Goal: Task Accomplishment & Management: Manage account settings

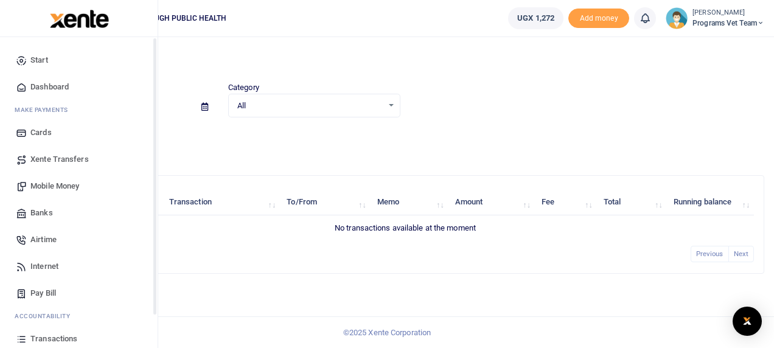
scroll to position [86, 0]
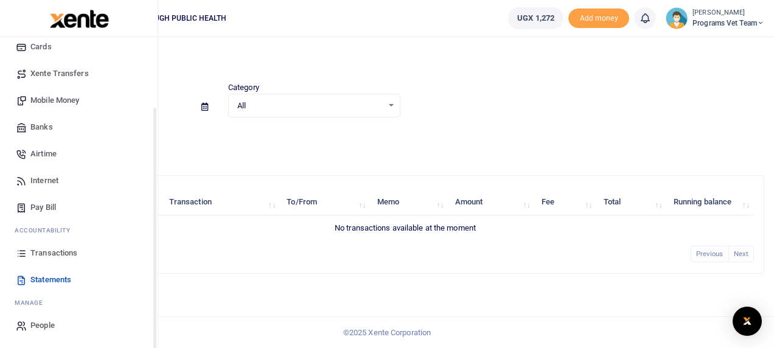
click at [156, 320] on div "Start Dashboard M ake Payments Cards Xente Transfers Mobile Money Banks Airtime…" at bounding box center [79, 149] width 158 height 397
click at [63, 278] on span "Statements" at bounding box center [50, 280] width 41 height 12
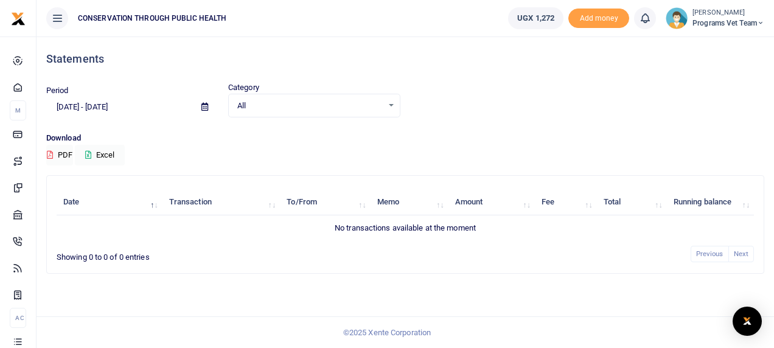
click at [136, 106] on input "[DATE] - [DATE]" at bounding box center [118, 107] width 145 height 21
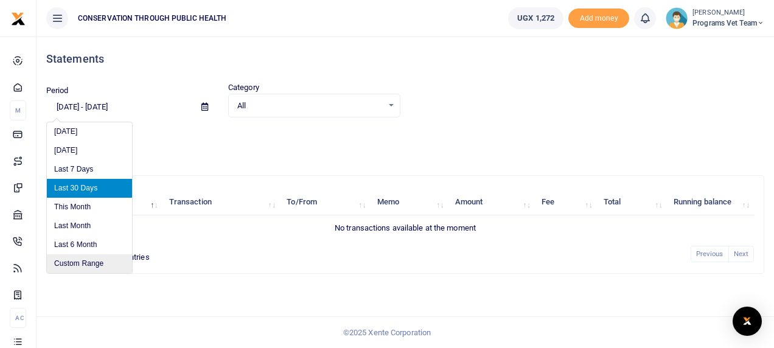
click at [93, 258] on li "Custom Range" at bounding box center [89, 263] width 85 height 19
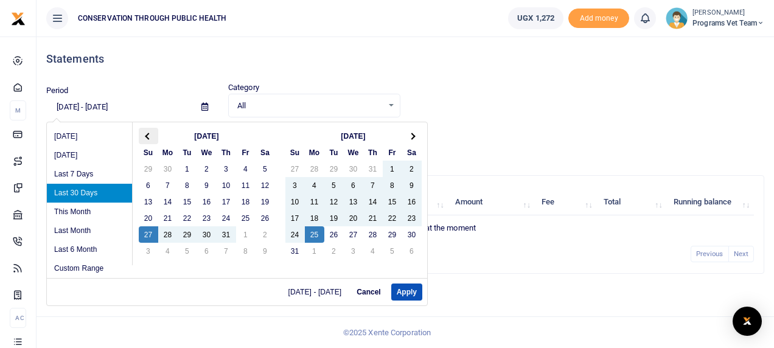
click at [142, 133] on th at bounding box center [148, 136] width 19 height 16
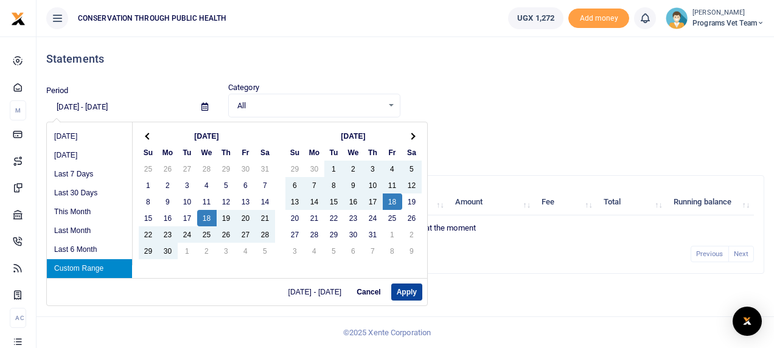
click at [402, 289] on button "Apply" at bounding box center [406, 292] width 31 height 17
type input "06/18/2025 - 07/18/2025"
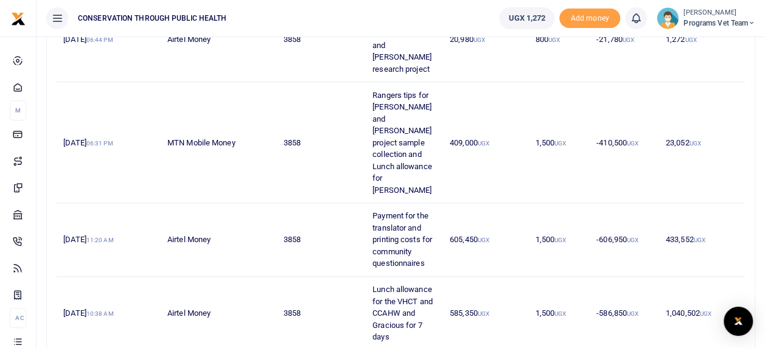
scroll to position [219, 0]
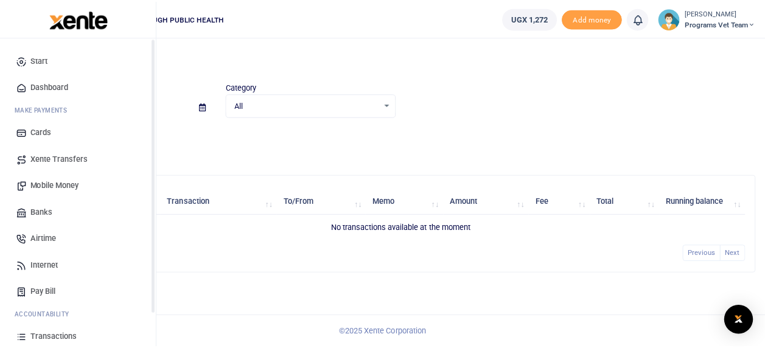
scroll to position [86, 0]
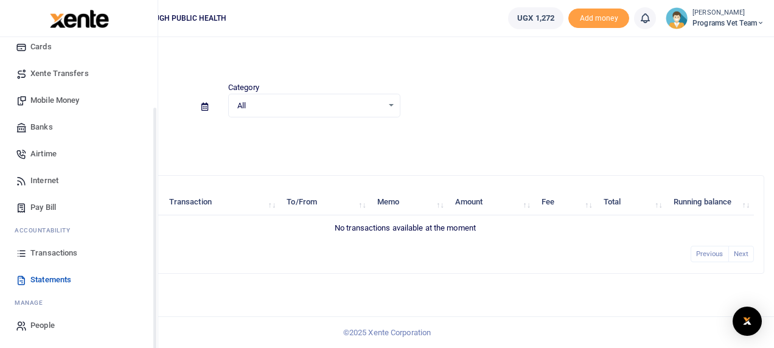
click at [153, 324] on div "Start Dashboard M ake Payments Cards Xente Transfers Mobile Money Banks Airtime…" at bounding box center [79, 149] width 158 height 397
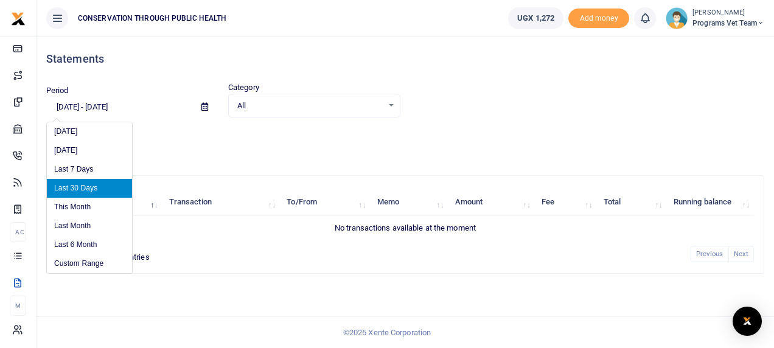
click at [137, 108] on input "[DATE] - [DATE]" at bounding box center [118, 107] width 145 height 21
click at [92, 265] on li "Custom Range" at bounding box center [89, 263] width 85 height 19
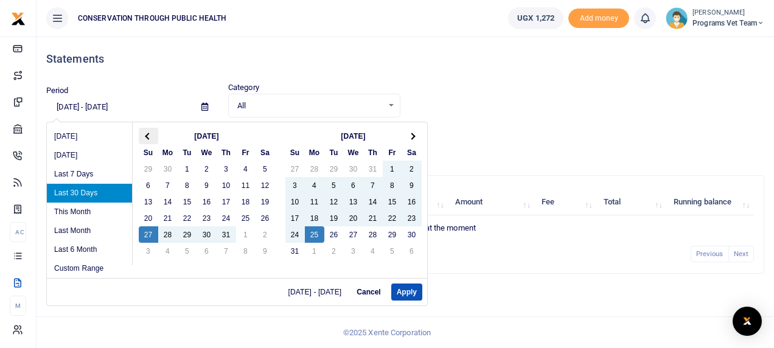
click at [146, 135] on span at bounding box center [148, 136] width 7 height 7
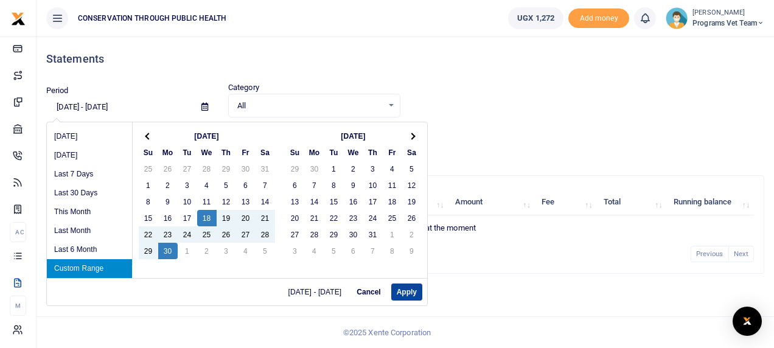
click at [403, 290] on button "Apply" at bounding box center [406, 292] width 31 height 17
type input "06/18/2025 - 06/30/2025"
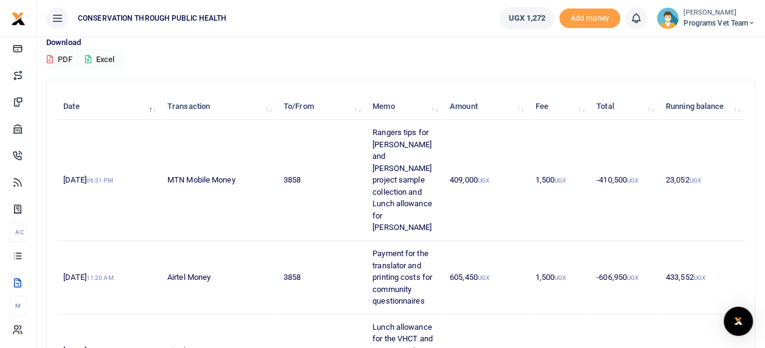
click at [646, 315] on td "-586,850 UGX" at bounding box center [624, 352] width 69 height 74
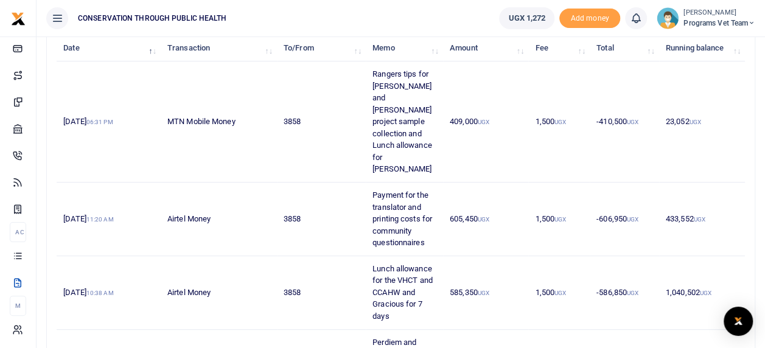
scroll to position [0, 0]
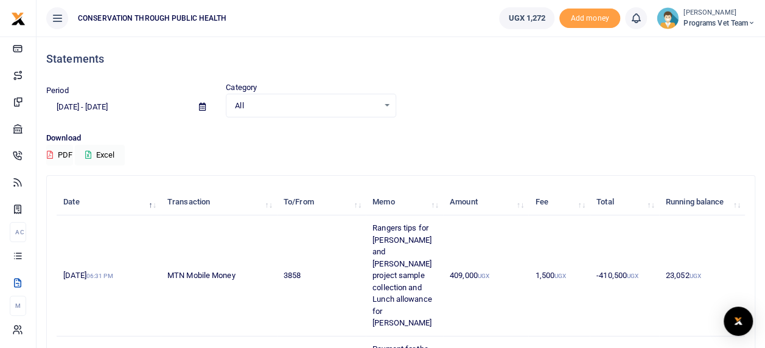
click at [55, 151] on button "PDF" at bounding box center [59, 155] width 27 height 21
click at [105, 156] on button "Excel" at bounding box center [100, 155] width 50 height 21
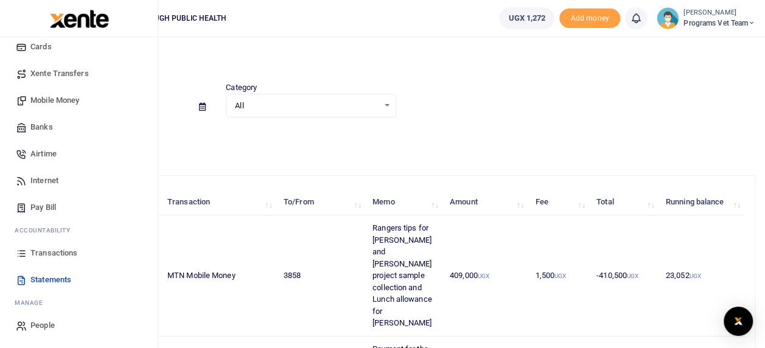
click at [51, 253] on span "Transactions" at bounding box center [53, 253] width 47 height 12
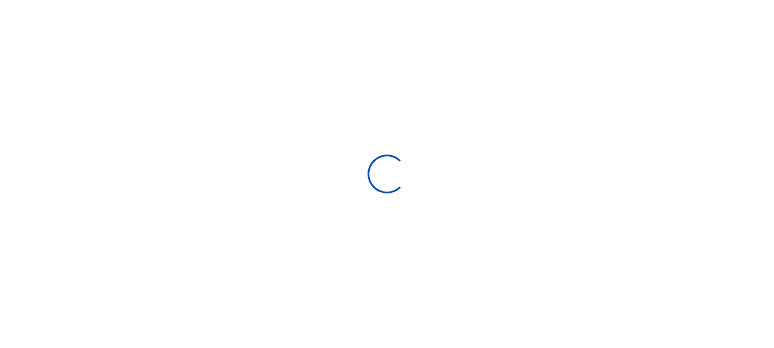
select select
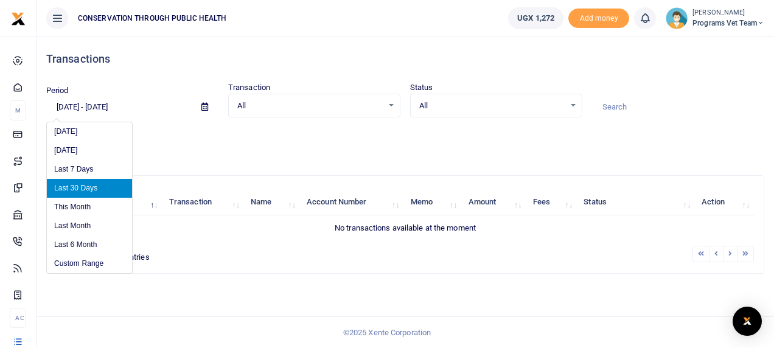
click at [119, 107] on input "[DATE] - [DATE]" at bounding box center [118, 107] width 145 height 21
click at [98, 268] on li "Custom Range" at bounding box center [89, 263] width 85 height 19
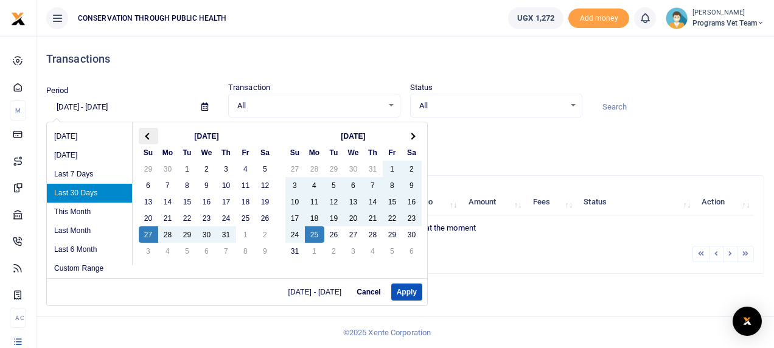
click at [143, 133] on th at bounding box center [148, 136] width 19 height 16
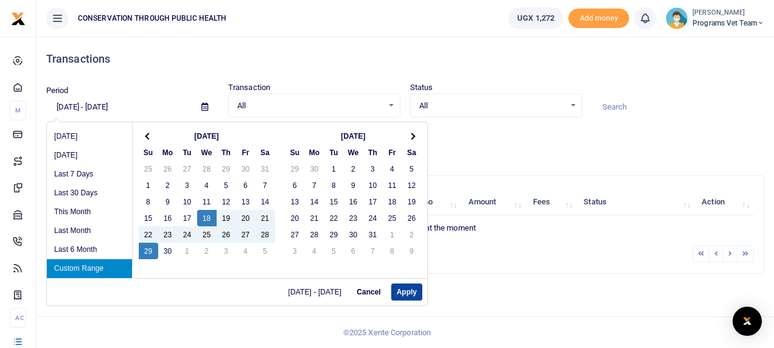
click at [408, 291] on button "Apply" at bounding box center [406, 292] width 31 height 17
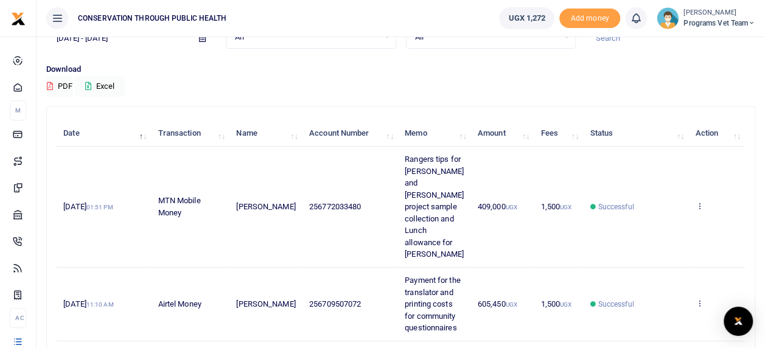
scroll to position [65, 0]
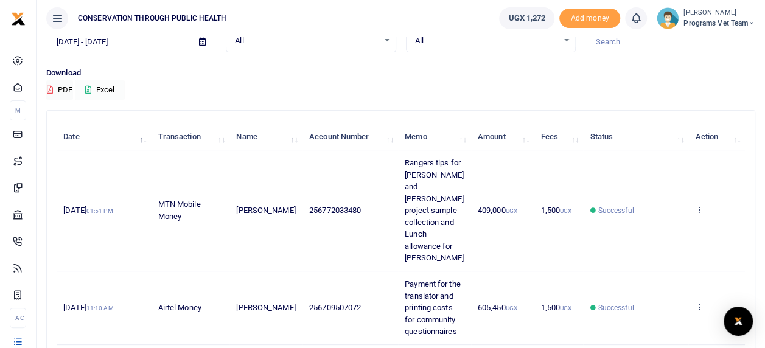
click at [103, 88] on button "Excel" at bounding box center [100, 90] width 50 height 21
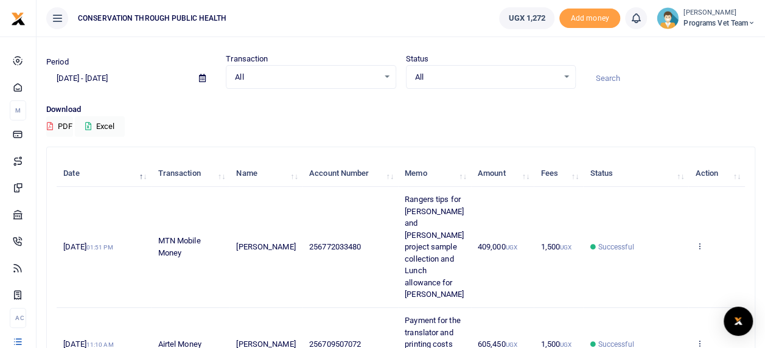
scroll to position [0, 0]
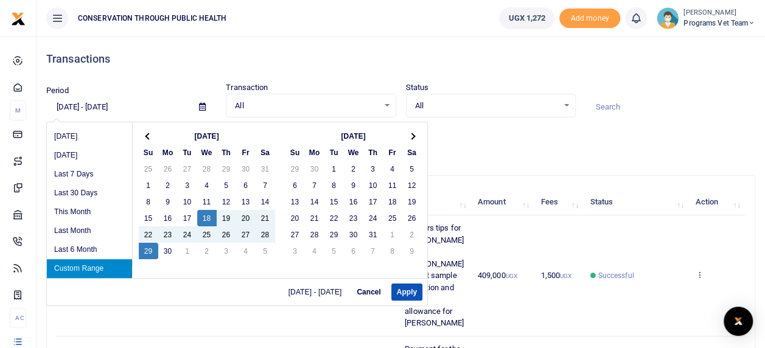
click at [88, 109] on input "06/18/2025 - 06/29/2025" at bounding box center [117, 107] width 143 height 21
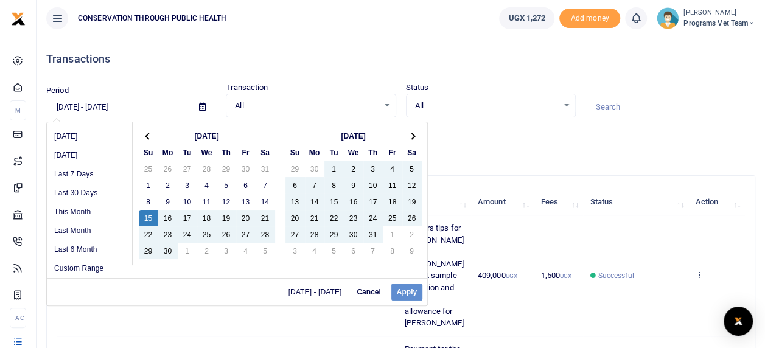
click at [405, 295] on div "06/18/2025 - 06/29/2025 Cancel Apply" at bounding box center [237, 291] width 380 height 27
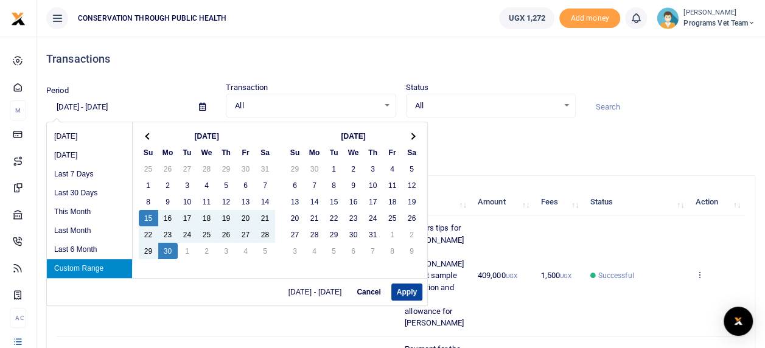
click at [405, 293] on button "Apply" at bounding box center [406, 292] width 31 height 17
click at [96, 109] on input "06/15/2025 - 06/30/2025" at bounding box center [117, 107] width 143 height 21
click at [411, 290] on button "Apply" at bounding box center [406, 292] width 31 height 17
type input "06/10/2025 - 06/30/2025"
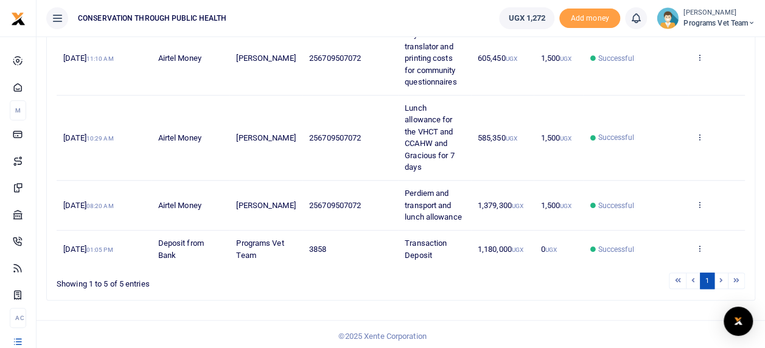
scroll to position [340, 0]
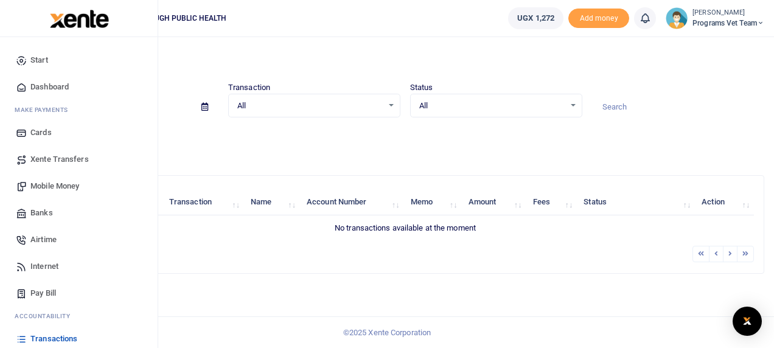
click at [56, 335] on span "Transactions" at bounding box center [53, 339] width 47 height 12
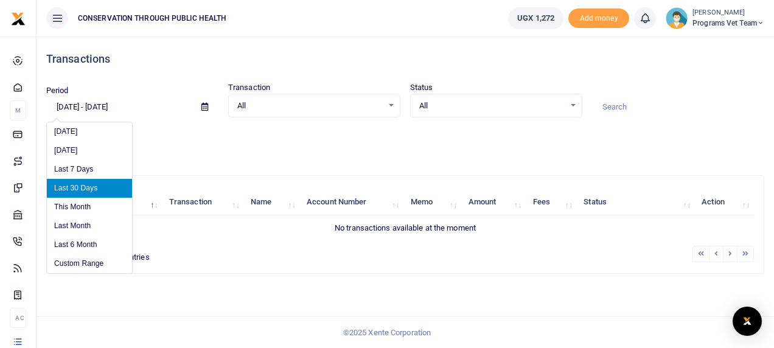
click at [128, 108] on input "[DATE] - [DATE]" at bounding box center [118, 107] width 145 height 21
click at [90, 206] on li "This Month" at bounding box center [89, 207] width 85 height 19
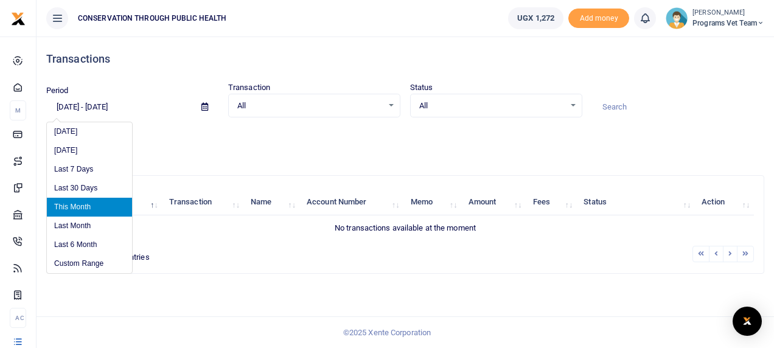
click at [118, 110] on input "08/01/2025 - 08/31/2025" at bounding box center [118, 107] width 145 height 21
click at [103, 223] on li "Last Month" at bounding box center [89, 226] width 85 height 19
type input "07/01/2025 - 07/31/2025"
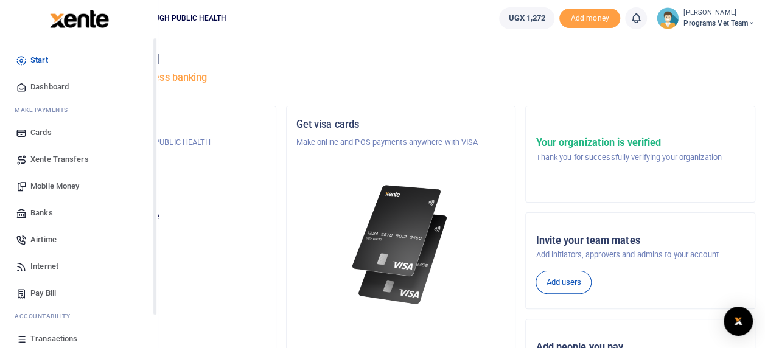
scroll to position [86, 0]
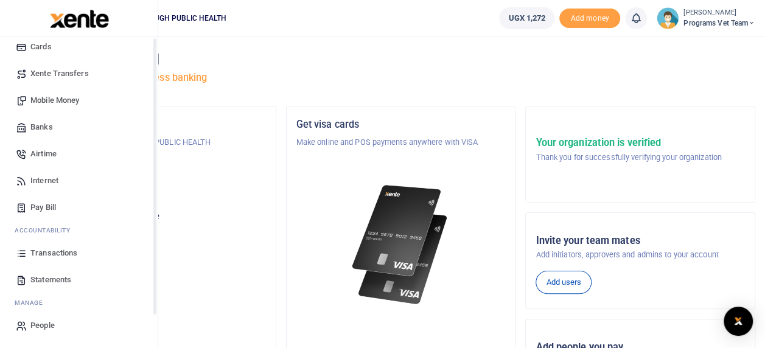
click at [153, 329] on div "Start Dashboard M ake Payments Cards Xente Transfers Mobile Money Banks Airtime…" at bounding box center [79, 149] width 158 height 397
click at [57, 250] on span "Transactions" at bounding box center [53, 253] width 47 height 12
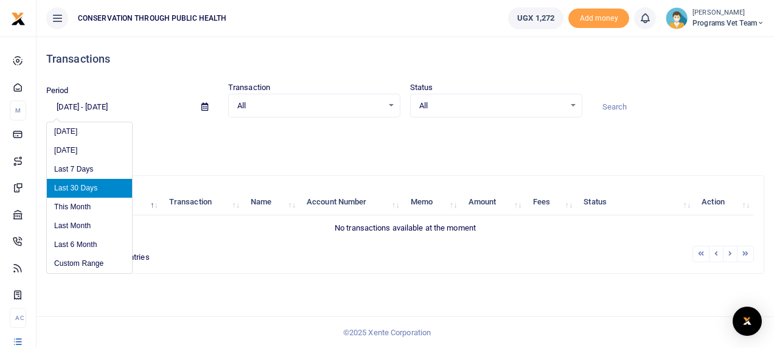
click at [131, 108] on input "[DATE] - [DATE]" at bounding box center [118, 107] width 145 height 21
click at [116, 264] on li "Custom Range" at bounding box center [89, 263] width 85 height 19
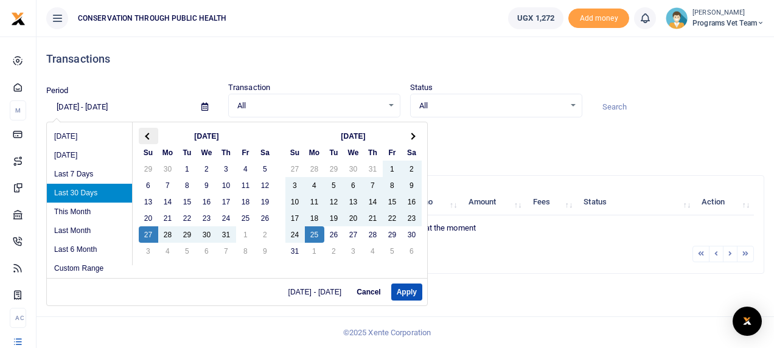
click at [147, 140] on th at bounding box center [148, 136] width 19 height 16
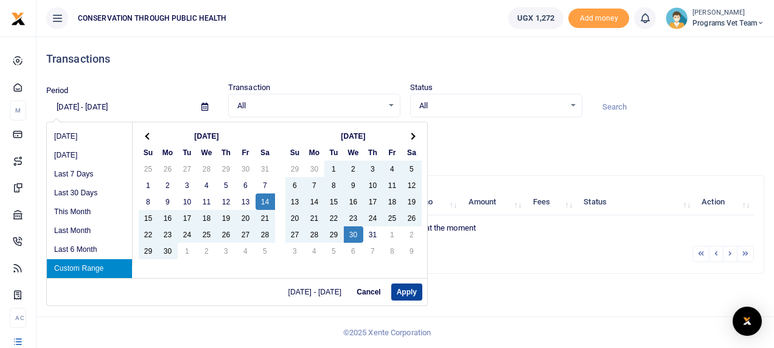
click at [404, 290] on button "Apply" at bounding box center [406, 292] width 31 height 17
type input "06/14/2025 - 07/30/2025"
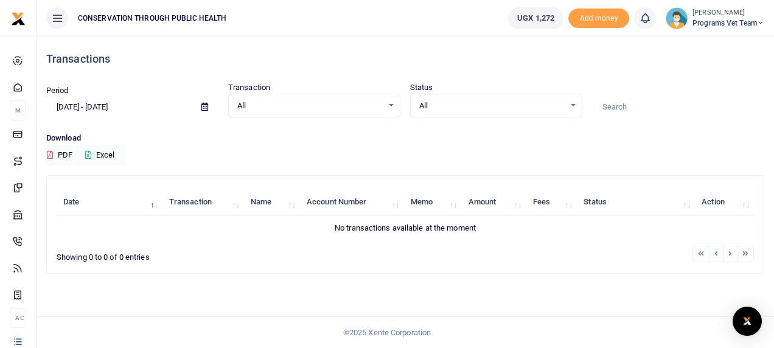
click at [117, 110] on input "[DATE] - [DATE]" at bounding box center [118, 107] width 145 height 21
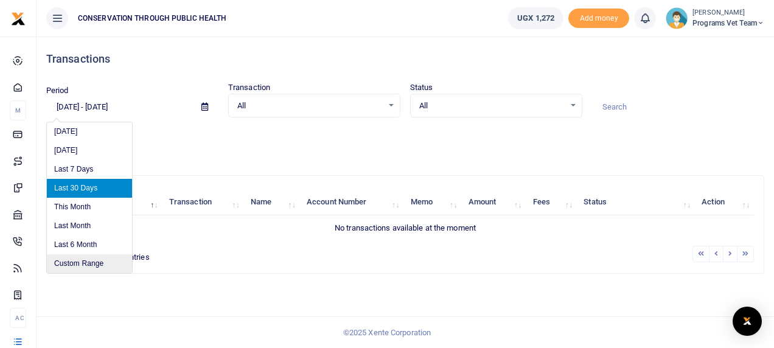
click at [97, 264] on li "Custom Range" at bounding box center [89, 263] width 85 height 19
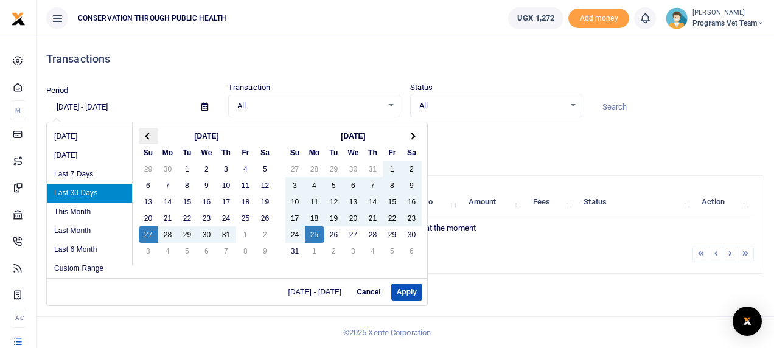
click at [147, 135] on span at bounding box center [148, 136] width 7 height 7
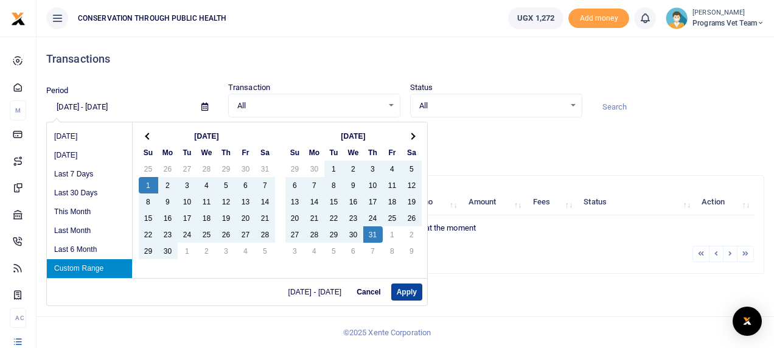
click at [405, 289] on button "Apply" at bounding box center [406, 292] width 31 height 17
type input "06/01/2025 - 07/31/2025"
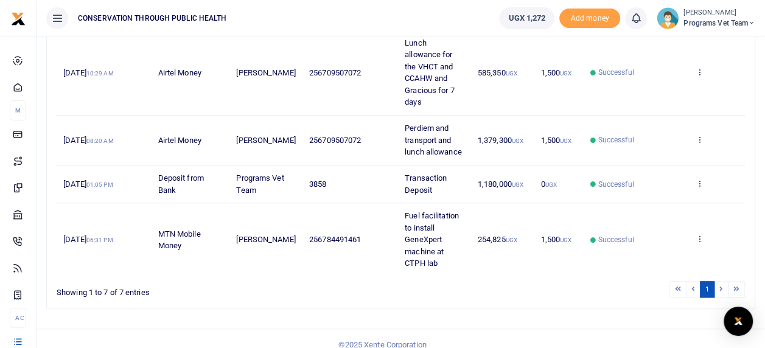
scroll to position [510, 0]
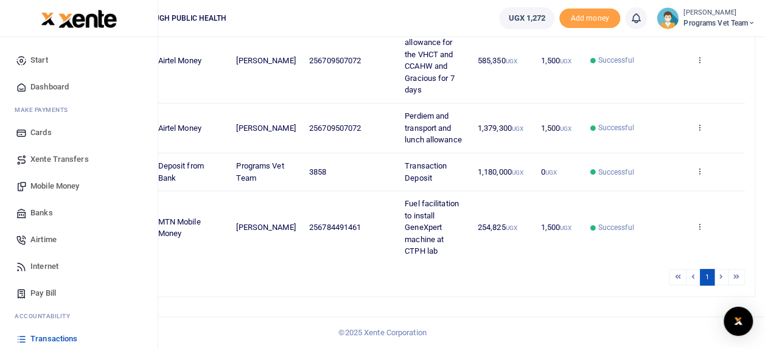
click at [13, 280] on link "Internet" at bounding box center [79, 266] width 138 height 27
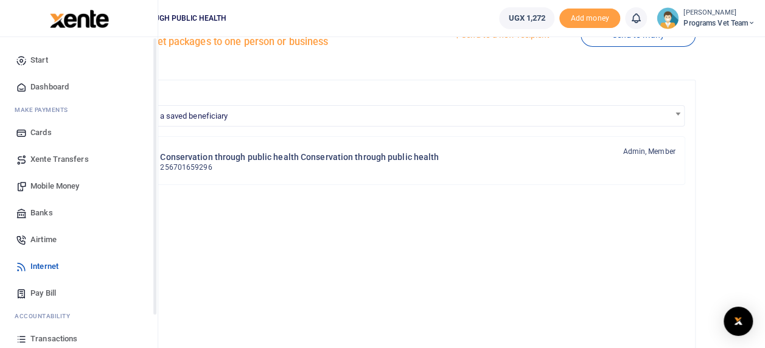
scroll to position [86, 0]
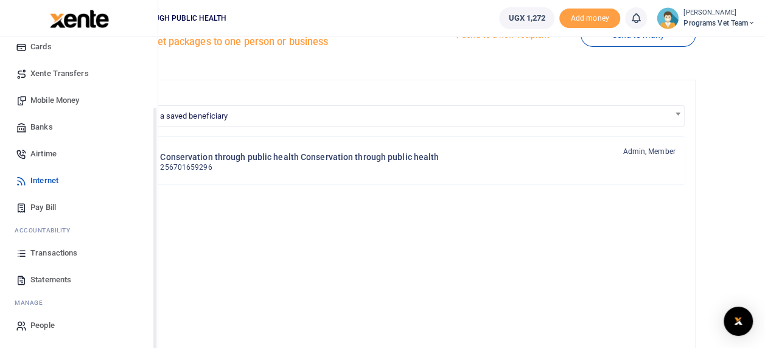
click at [155, 321] on div "Start Dashboard M ake Payments Cards Xente Transfers Mobile Money Banks Airtime…" at bounding box center [79, 149] width 158 height 397
click at [53, 279] on span "Statements" at bounding box center [50, 280] width 41 height 12
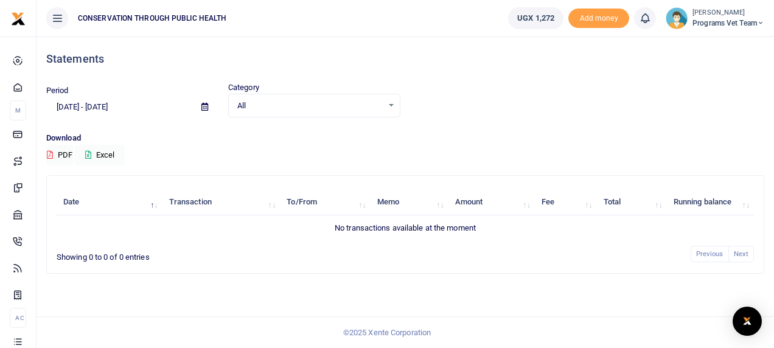
click at [101, 108] on input "[DATE] - [DATE]" at bounding box center [118, 107] width 145 height 21
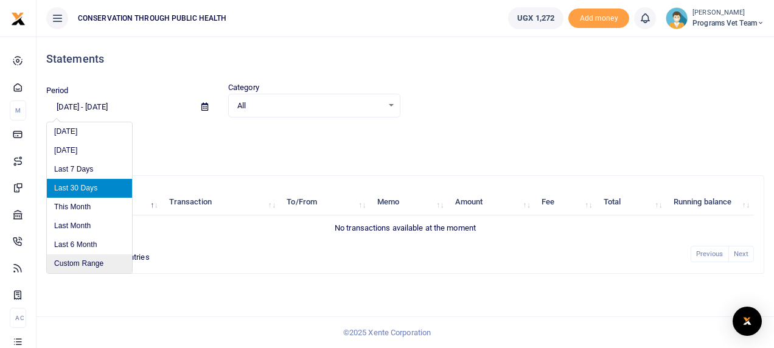
click at [94, 265] on li "Custom Range" at bounding box center [89, 263] width 85 height 19
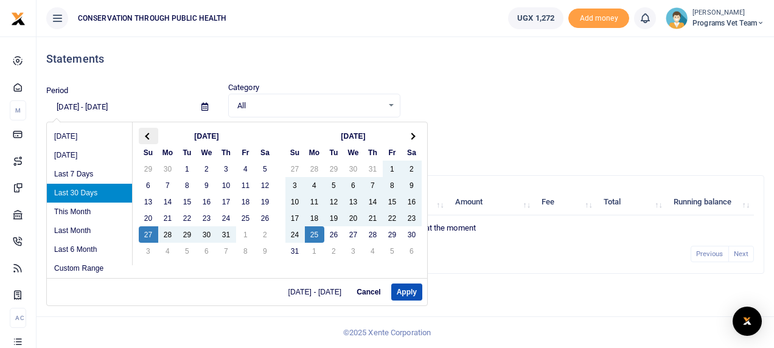
click at [147, 135] on span at bounding box center [148, 136] width 7 height 7
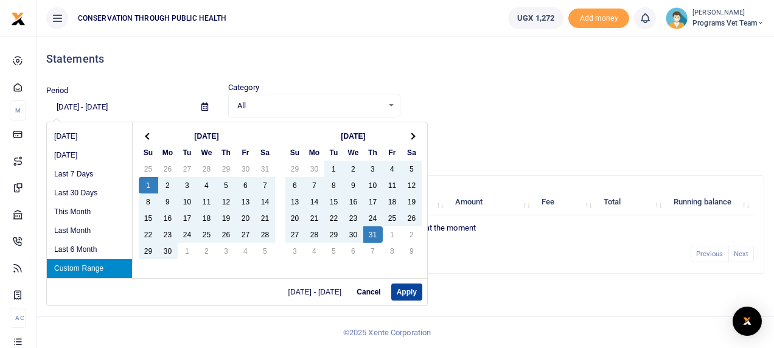
click at [404, 291] on button "Apply" at bounding box center [406, 292] width 31 height 17
type input "[DATE] - [DATE]"
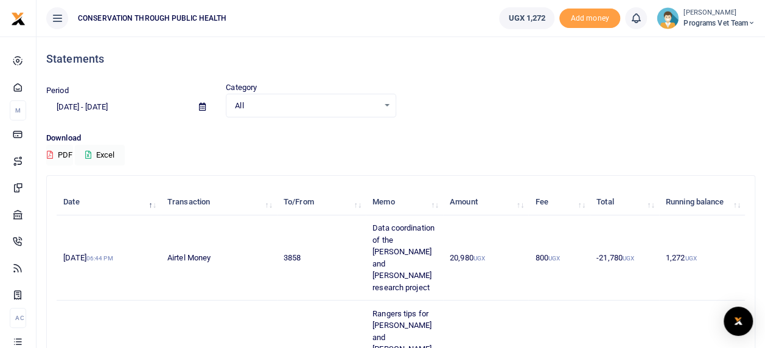
click at [61, 152] on button "PDF" at bounding box center [59, 155] width 27 height 21
